Goal: Task Accomplishment & Management: Use online tool/utility

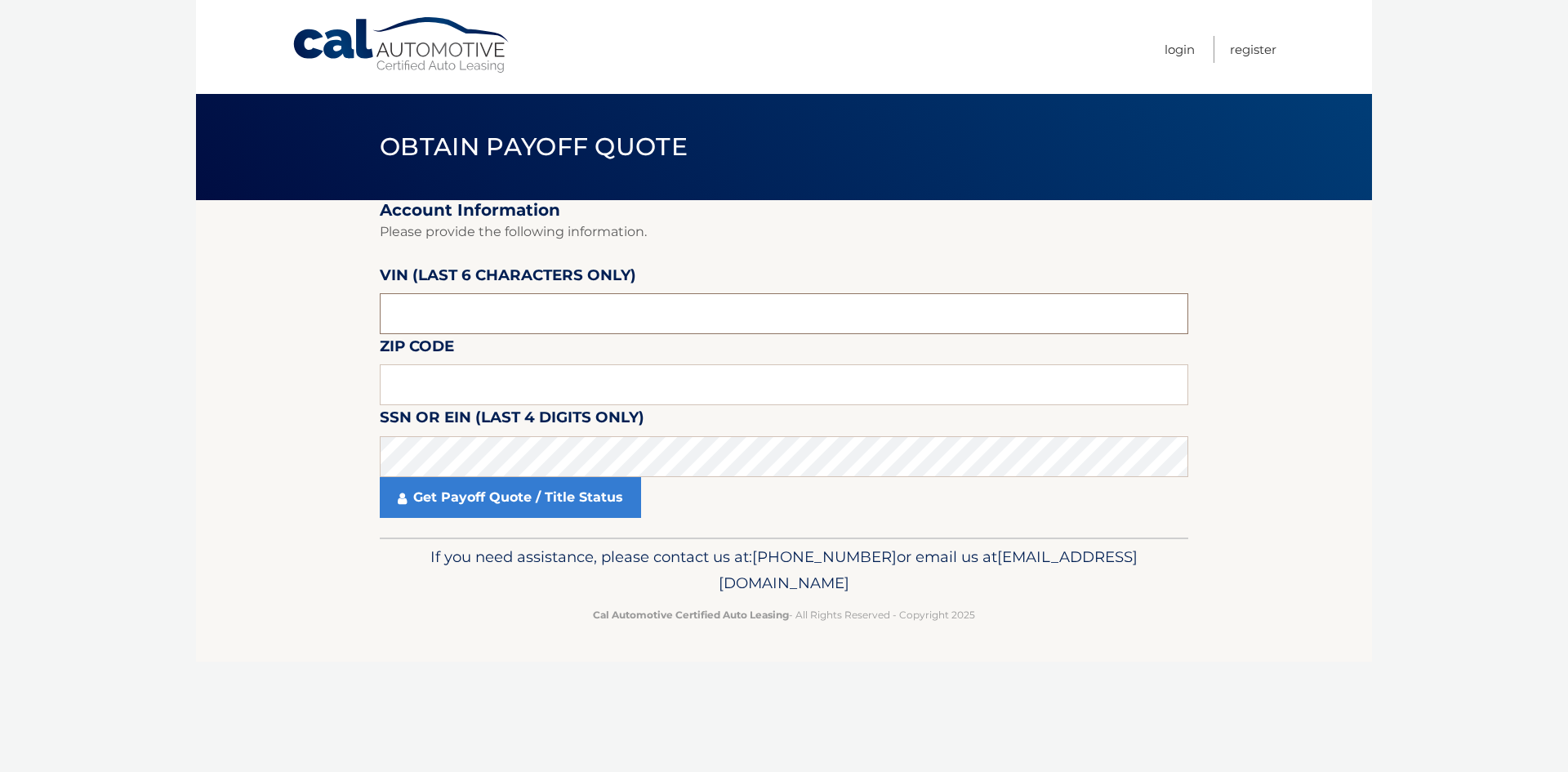
click at [450, 317] on input "text" at bounding box center [784, 314] width 808 height 41
type input "D*****"
type input "004017"
type input "11790"
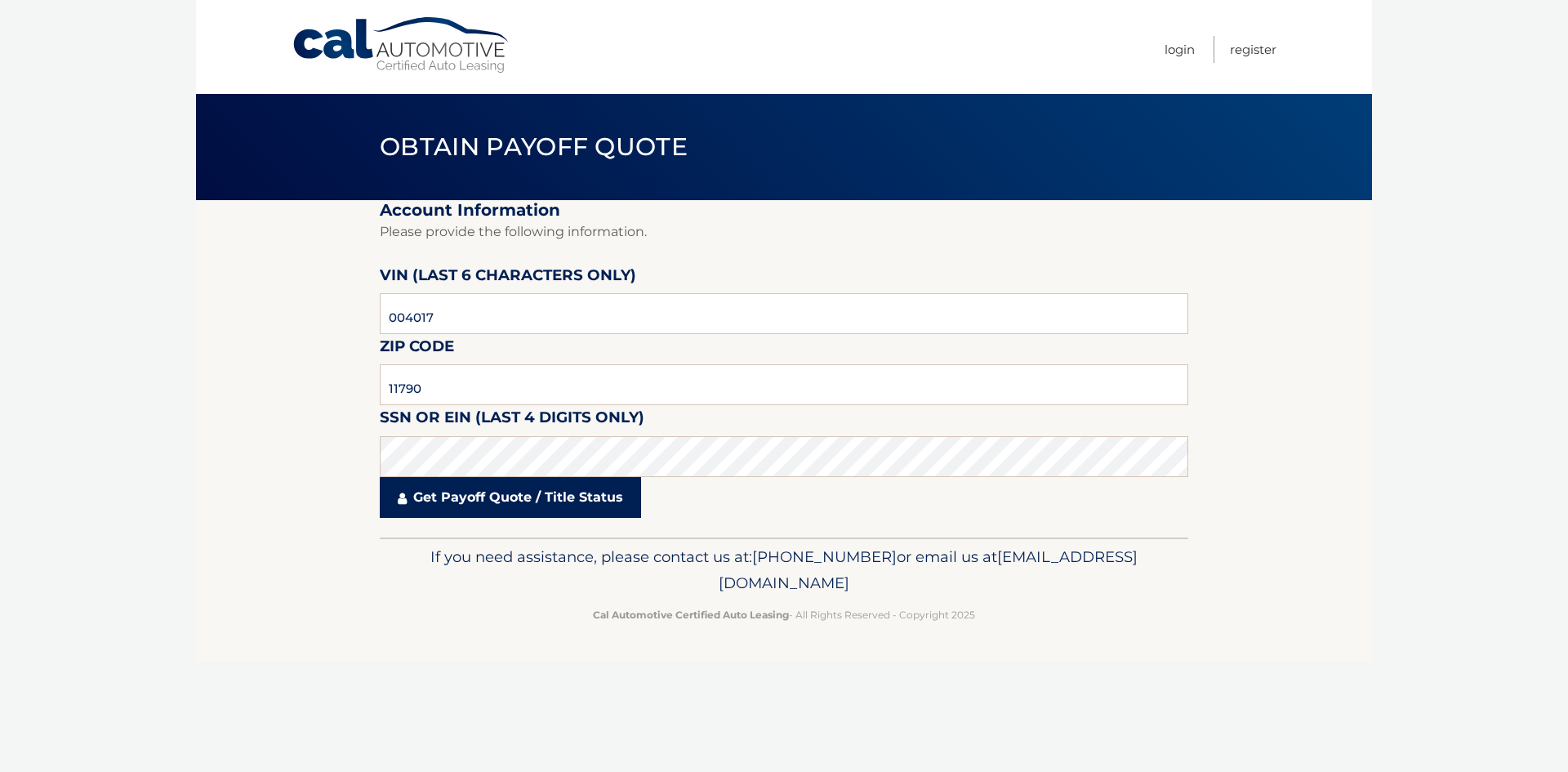
click at [496, 491] on link "Get Payoff Quote / Title Status" at bounding box center [510, 498] width 261 height 41
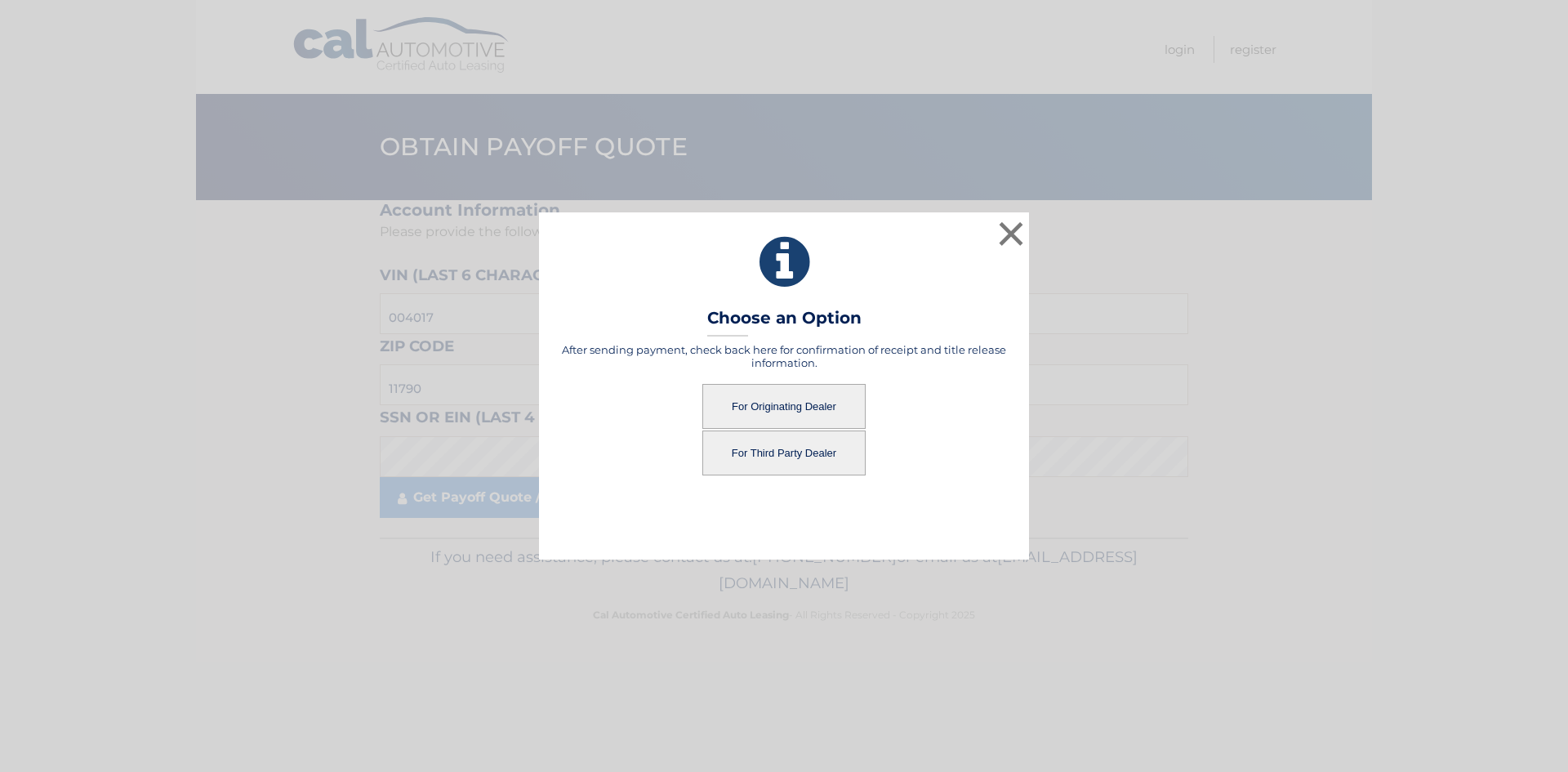
click at [780, 406] on button "For Originating Dealer" at bounding box center [784, 406] width 163 height 45
click at [798, 418] on button "For Originating Dealer" at bounding box center [784, 406] width 163 height 45
